Goal: Browse casually

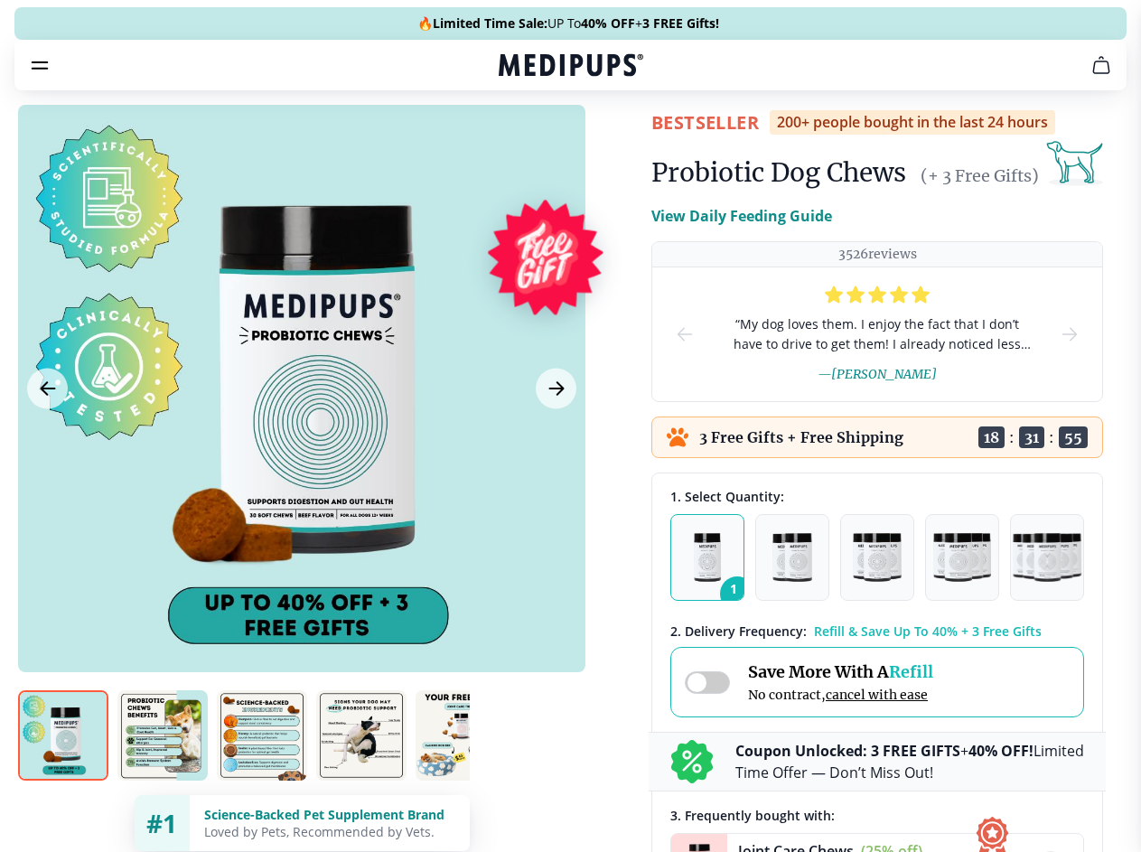
click at [519, 145] on span "Supplements" at bounding box center [564, 154] width 90 height 18
click at [611, 143] on icon "button" at bounding box center [622, 154] width 22 height 22
click at [1090, 76] on icon "cart" at bounding box center [1101, 65] width 22 height 22
click at [0, 0] on span "Get FREE Gift" at bounding box center [0, 0] width 0 height 0
click at [0, 0] on icon "button" at bounding box center [0, 0] width 0 height 0
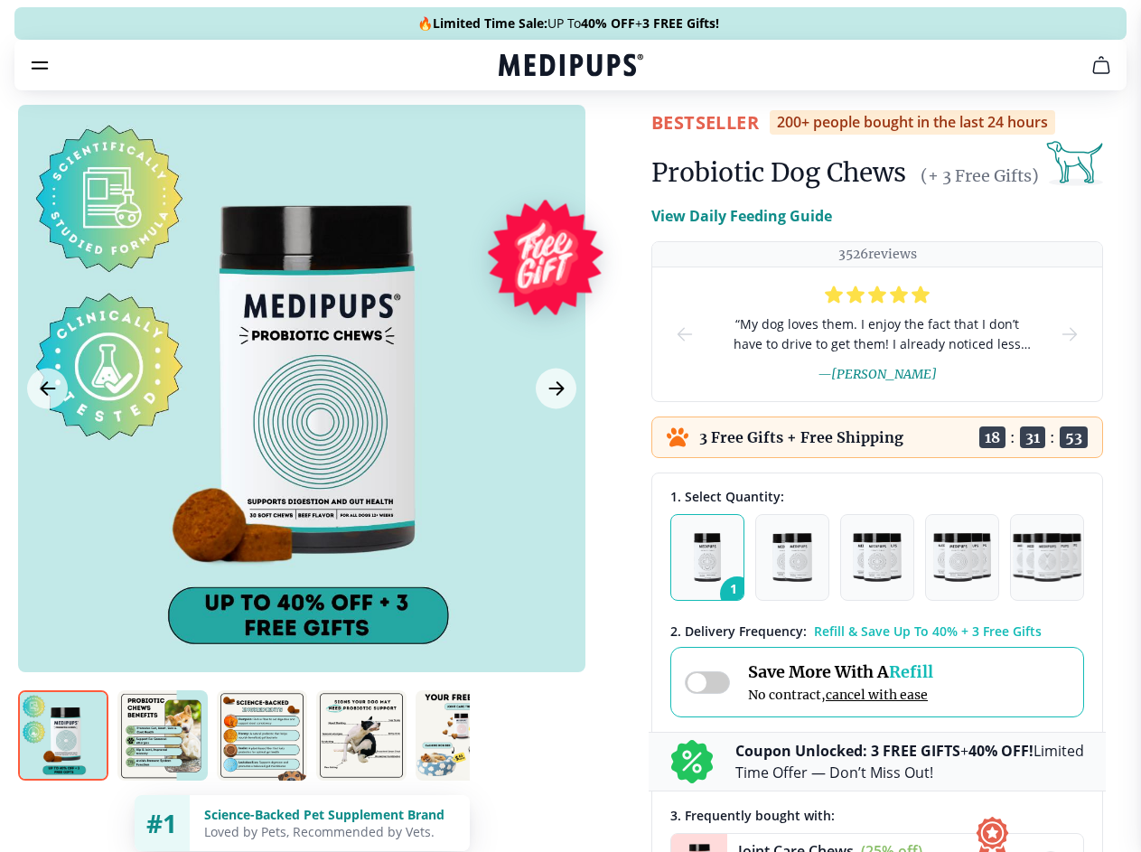
click at [301, 431] on div at bounding box center [301, 388] width 567 height 567
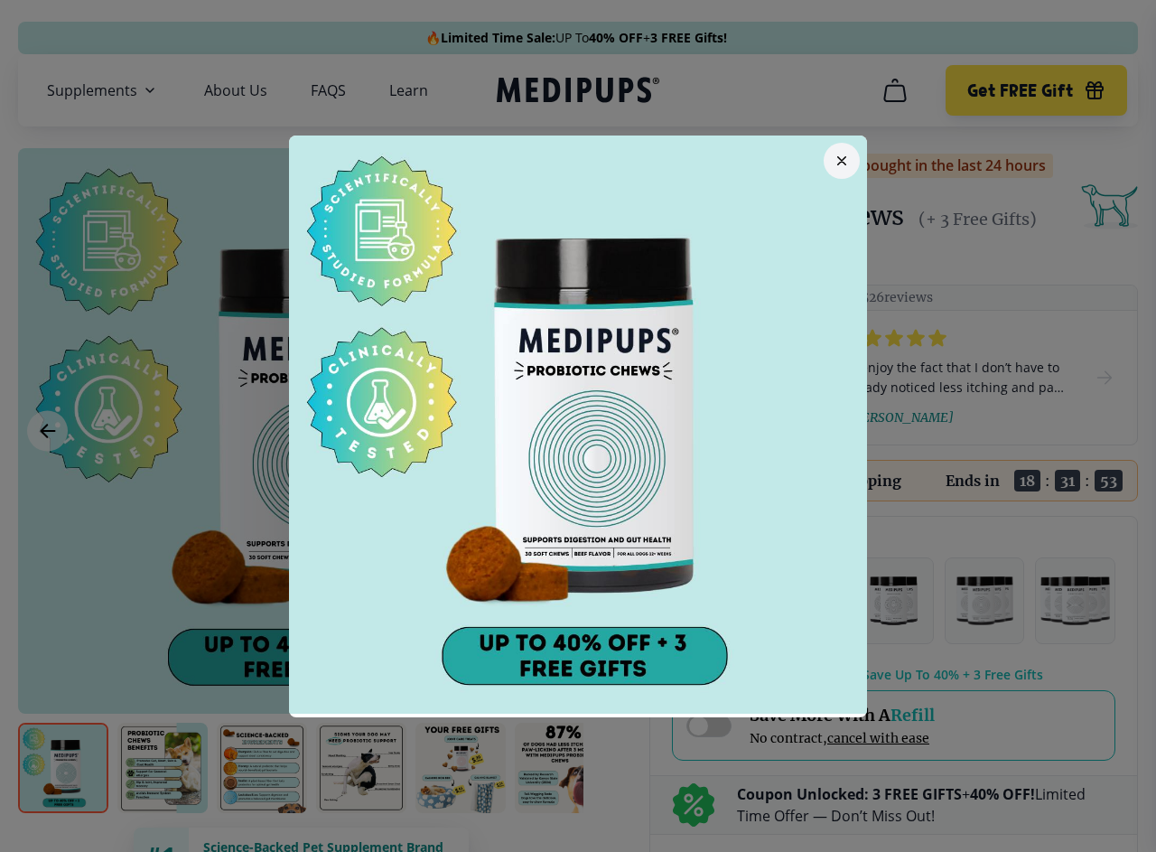
click at [47, 431] on div at bounding box center [578, 426] width 1156 height 852
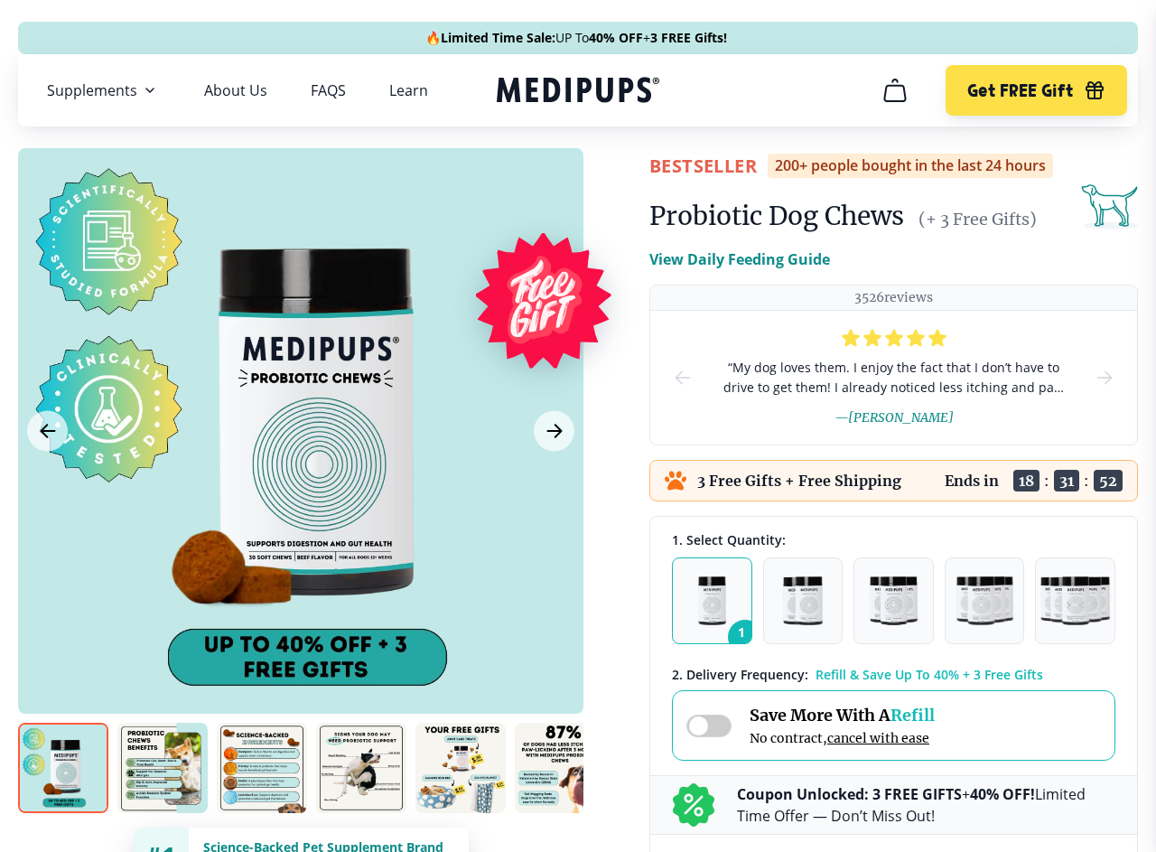
click at [554, 431] on icon "Next Image" at bounding box center [554, 430] width 14 height 13
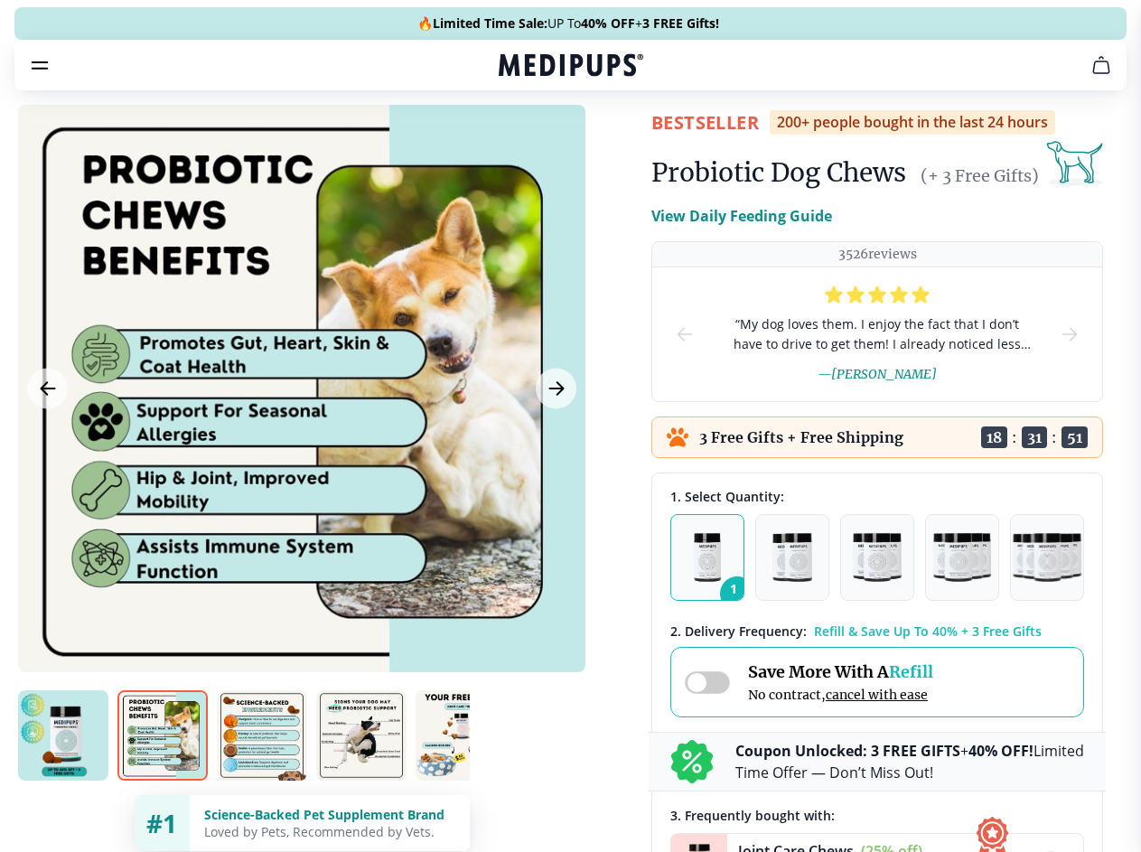
click at [63, 768] on img at bounding box center [63, 735] width 90 height 90
